Goal: Answer question/provide support: Answer question/provide support

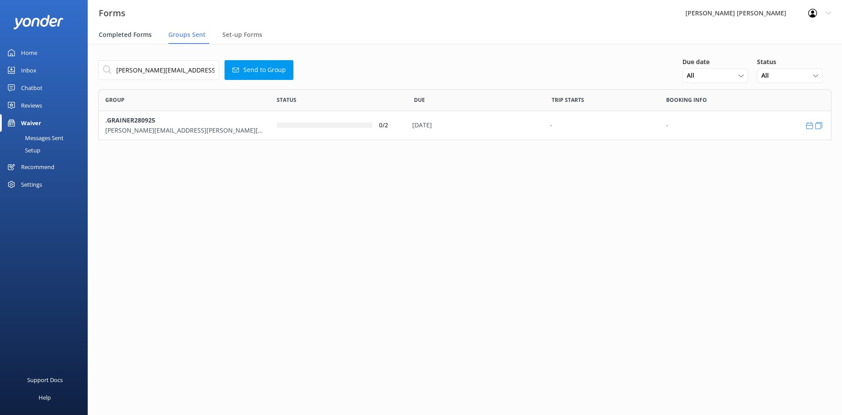
scroll to position [44, 727]
click at [136, 34] on span "Completed Forms" at bounding box center [125, 34] width 53 height 9
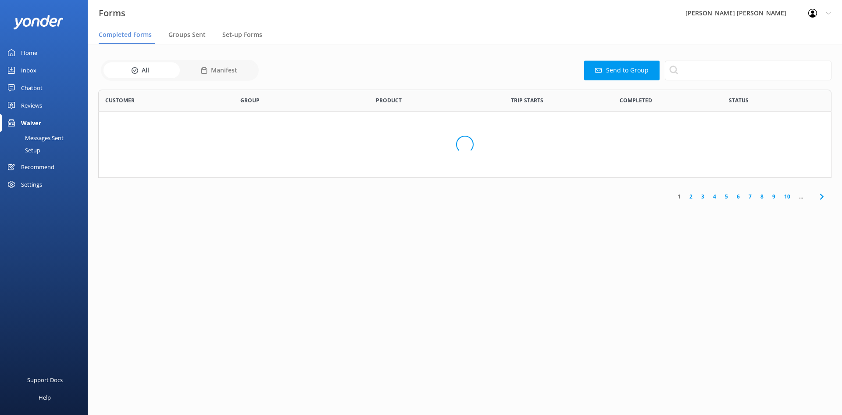
scroll to position [235, 727]
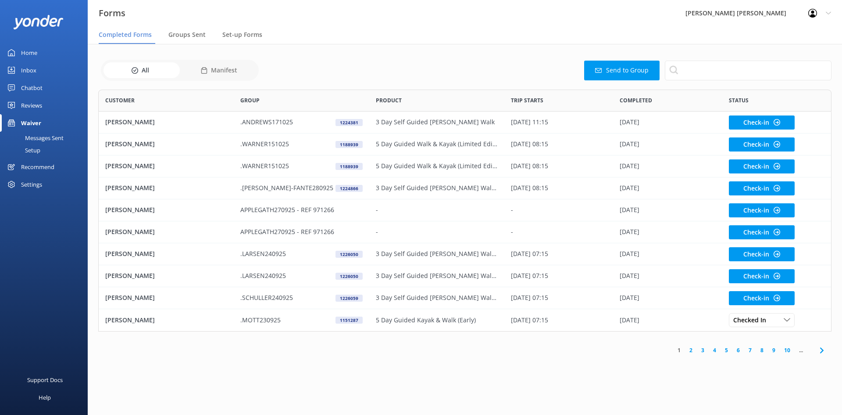
click at [40, 85] on div "Chatbot" at bounding box center [31, 88] width 21 height 18
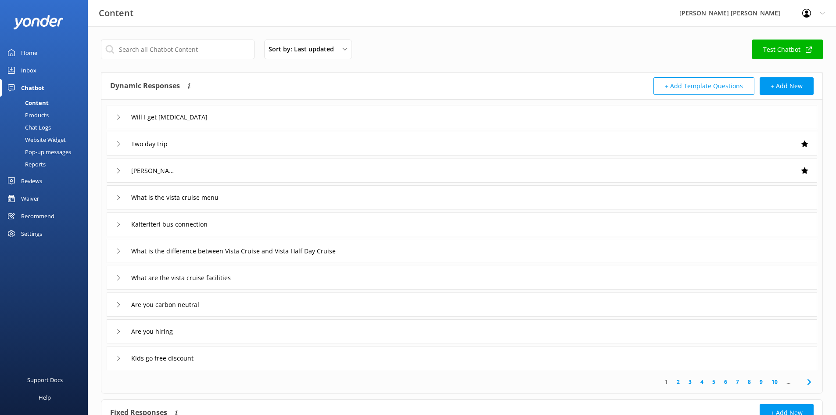
click at [30, 68] on div "Inbox" at bounding box center [28, 70] width 15 height 18
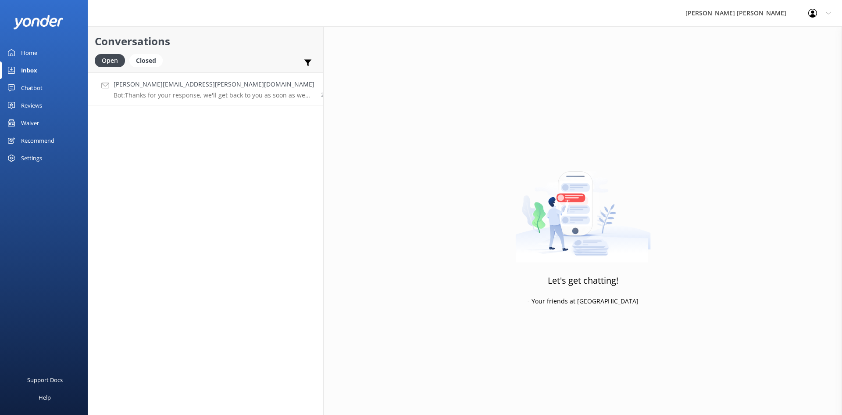
click at [192, 98] on p "Bot: Thanks for your response, we'll get back to you as soon as we can during o…" at bounding box center [214, 95] width 201 height 8
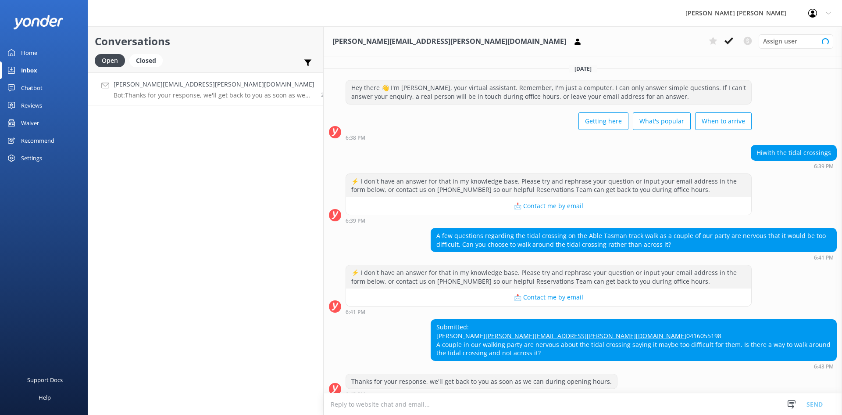
scroll to position [26, 0]
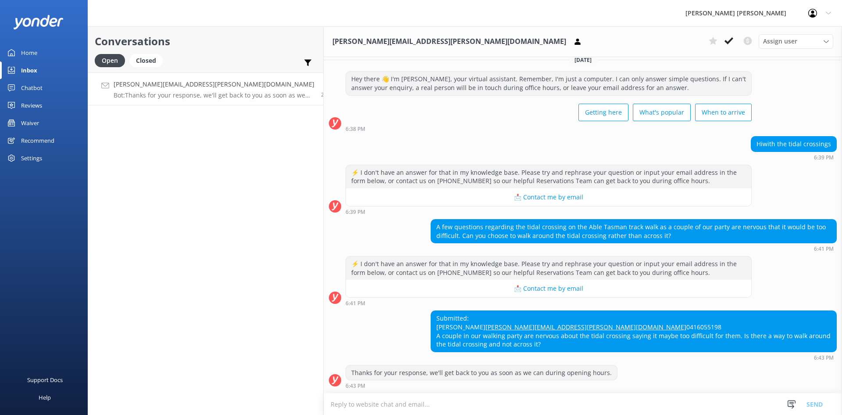
click at [537, 395] on textarea at bounding box center [583, 403] width 519 height 21
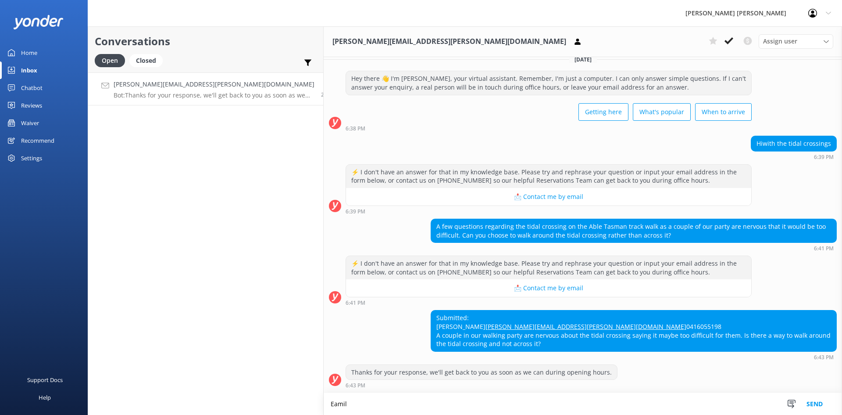
scroll to position [26, 0]
type textarea "Email sent to client"
click at [812, 401] on button "Send" at bounding box center [815, 404] width 33 height 22
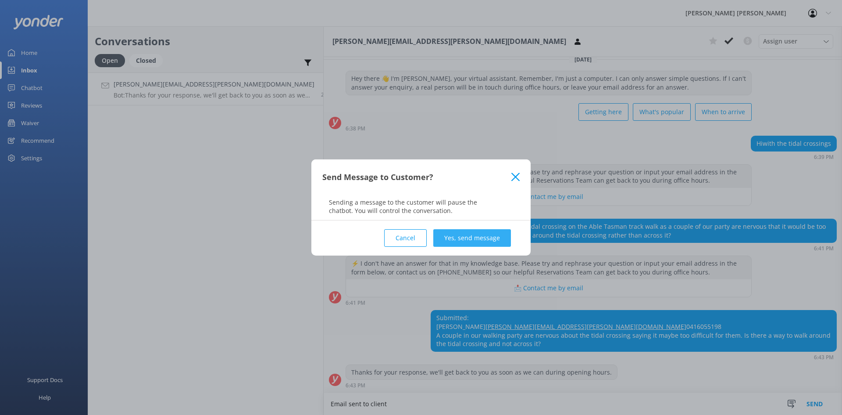
click at [474, 233] on button "Yes, send message" at bounding box center [472, 238] width 78 height 18
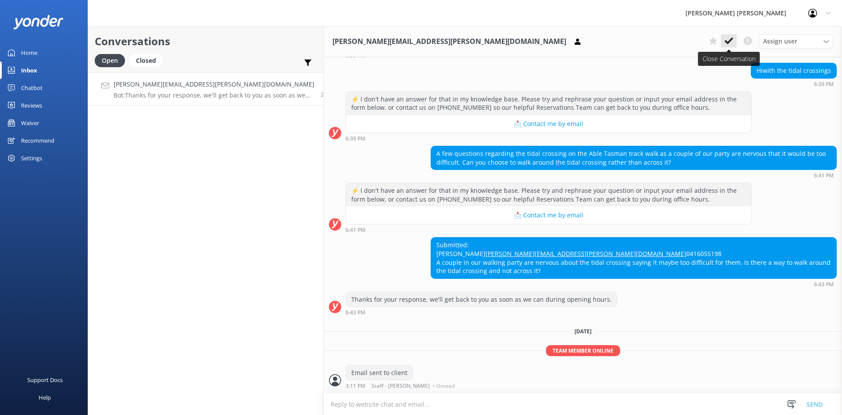
scroll to position [100, 0]
click at [727, 43] on use at bounding box center [729, 40] width 9 height 7
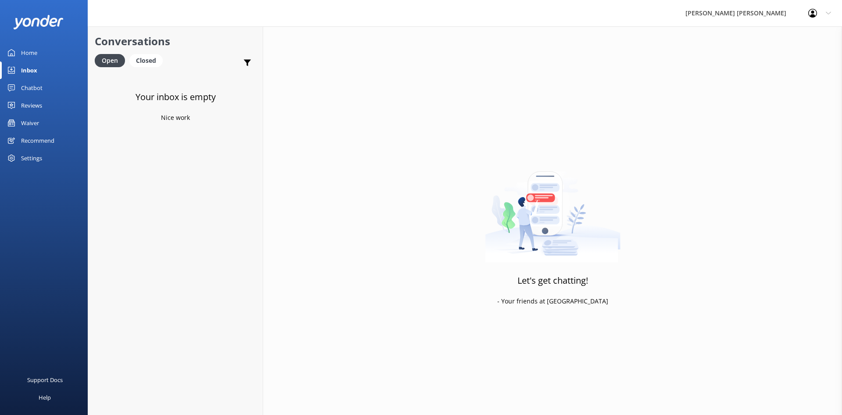
click at [32, 125] on div "Waiver" at bounding box center [30, 123] width 18 height 18
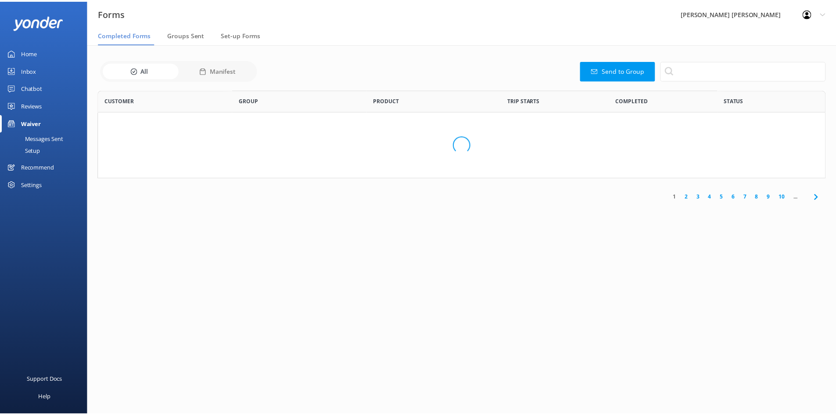
scroll to position [235, 727]
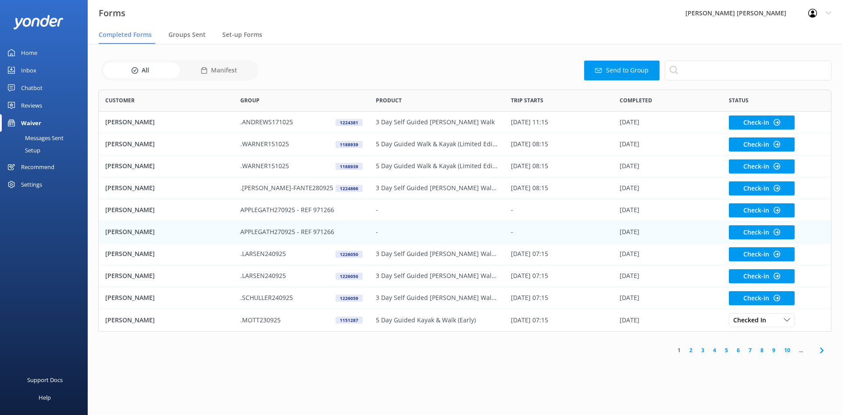
click at [306, 234] on p "APPLEGATH270925 - REF 971266" at bounding box center [287, 232] width 94 height 10
